Goal: Task Accomplishment & Management: Use online tool/utility

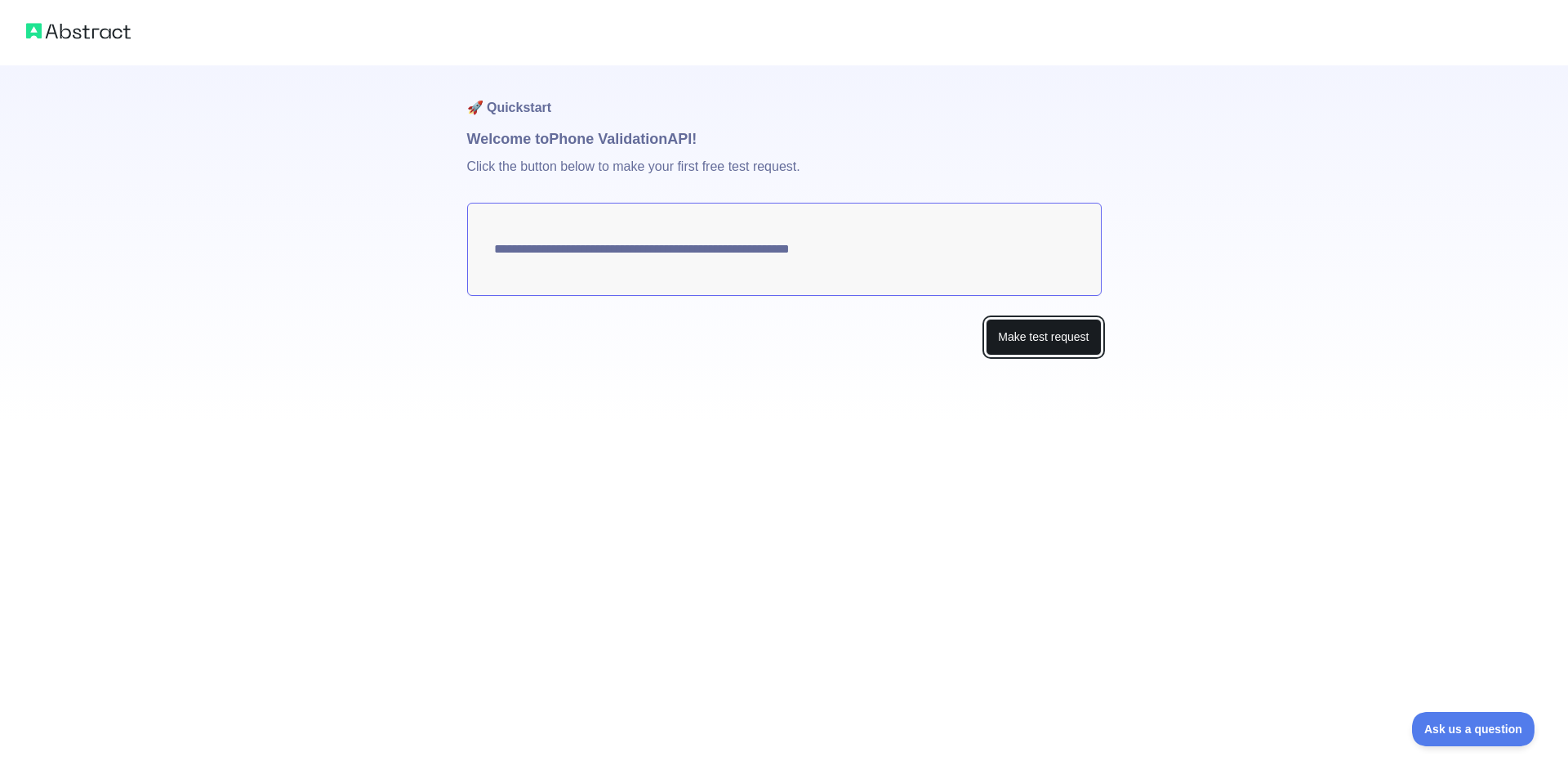
click at [1062, 349] on button "Make test request" at bounding box center [1044, 337] width 115 height 37
